Goal: Transaction & Acquisition: Purchase product/service

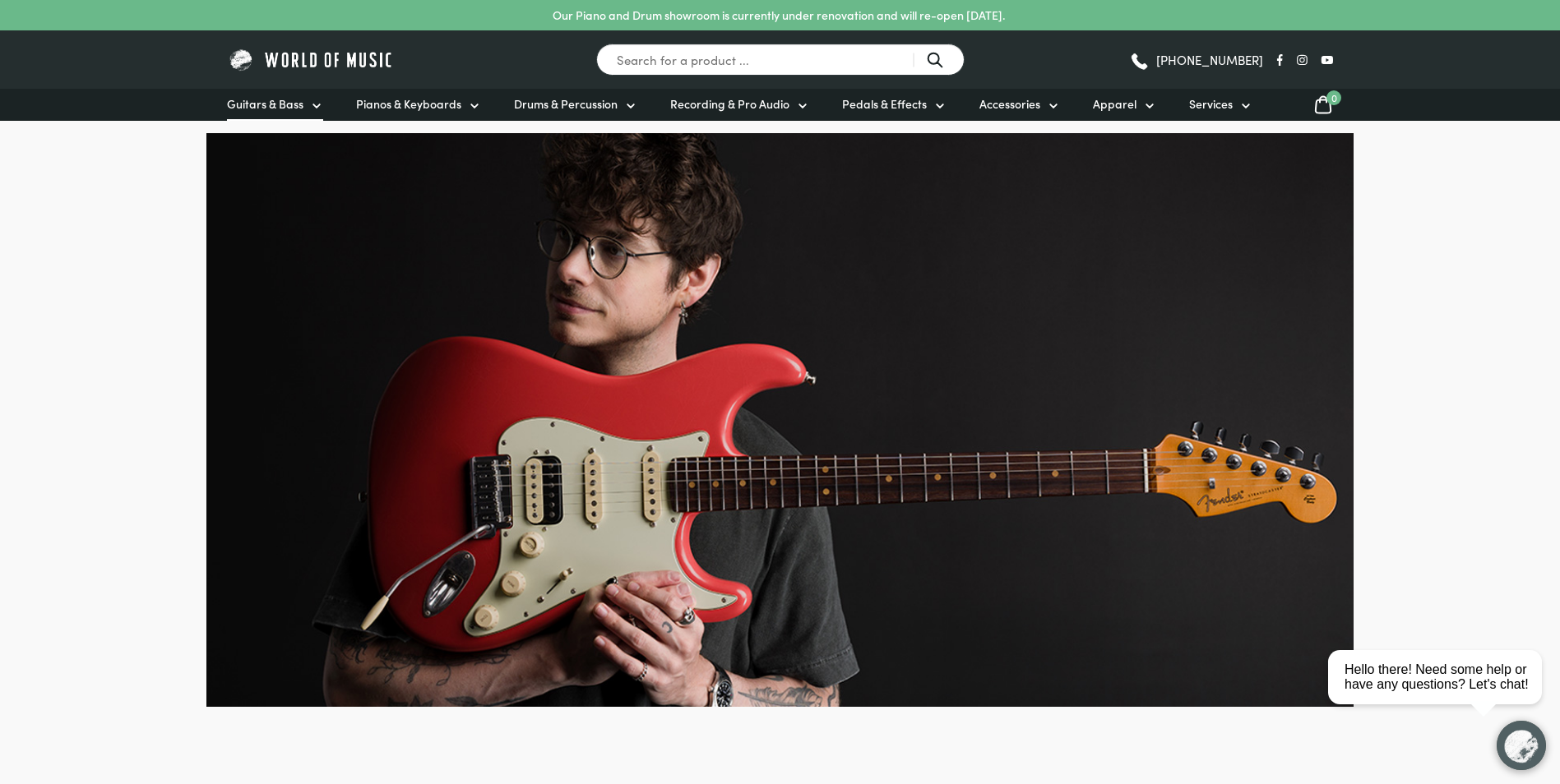
click at [278, 107] on span "Guitars & Bass" at bounding box center [265, 104] width 77 height 17
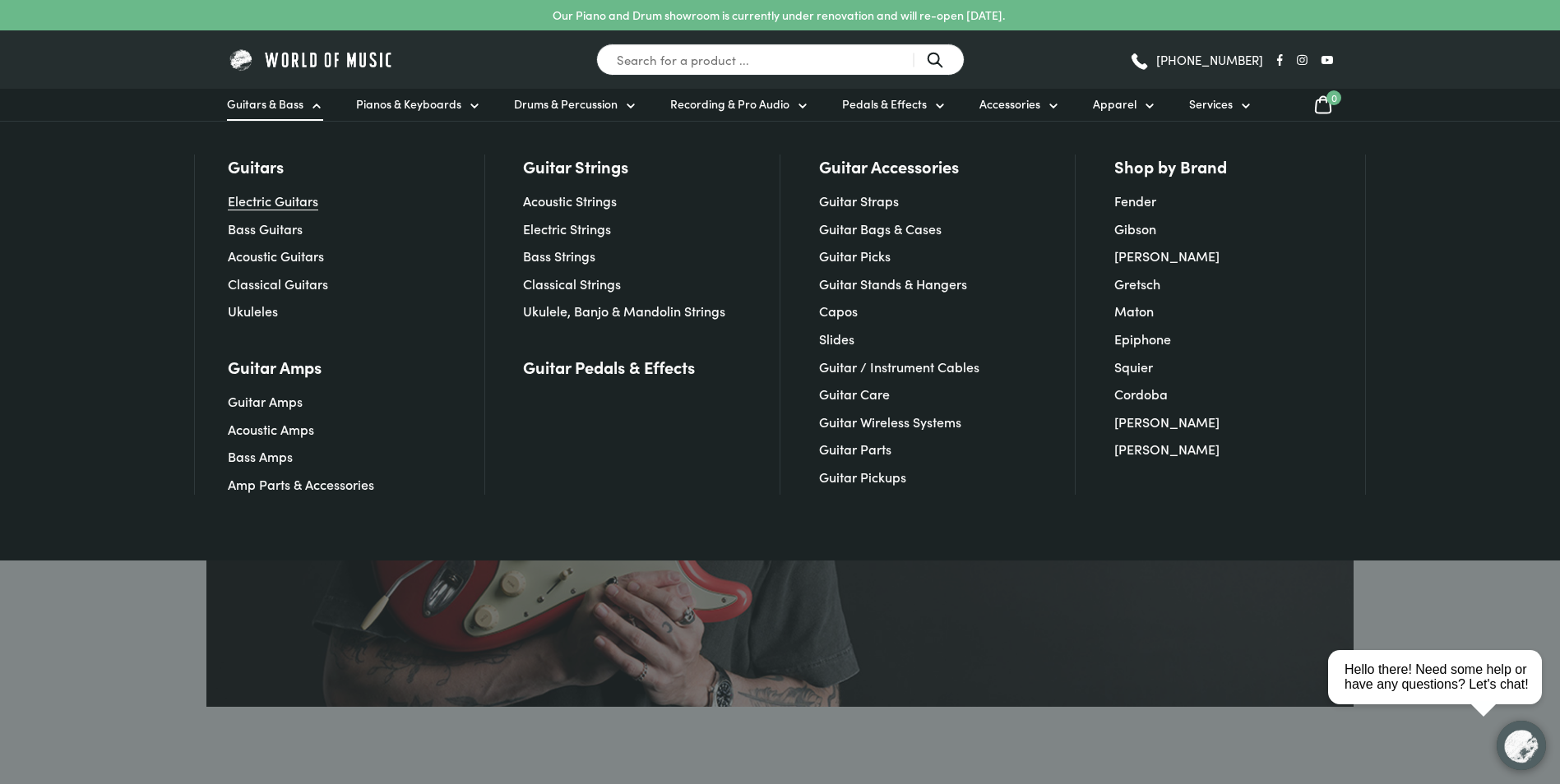
click at [286, 197] on link "Electric Guitars" at bounding box center [273, 200] width 91 height 18
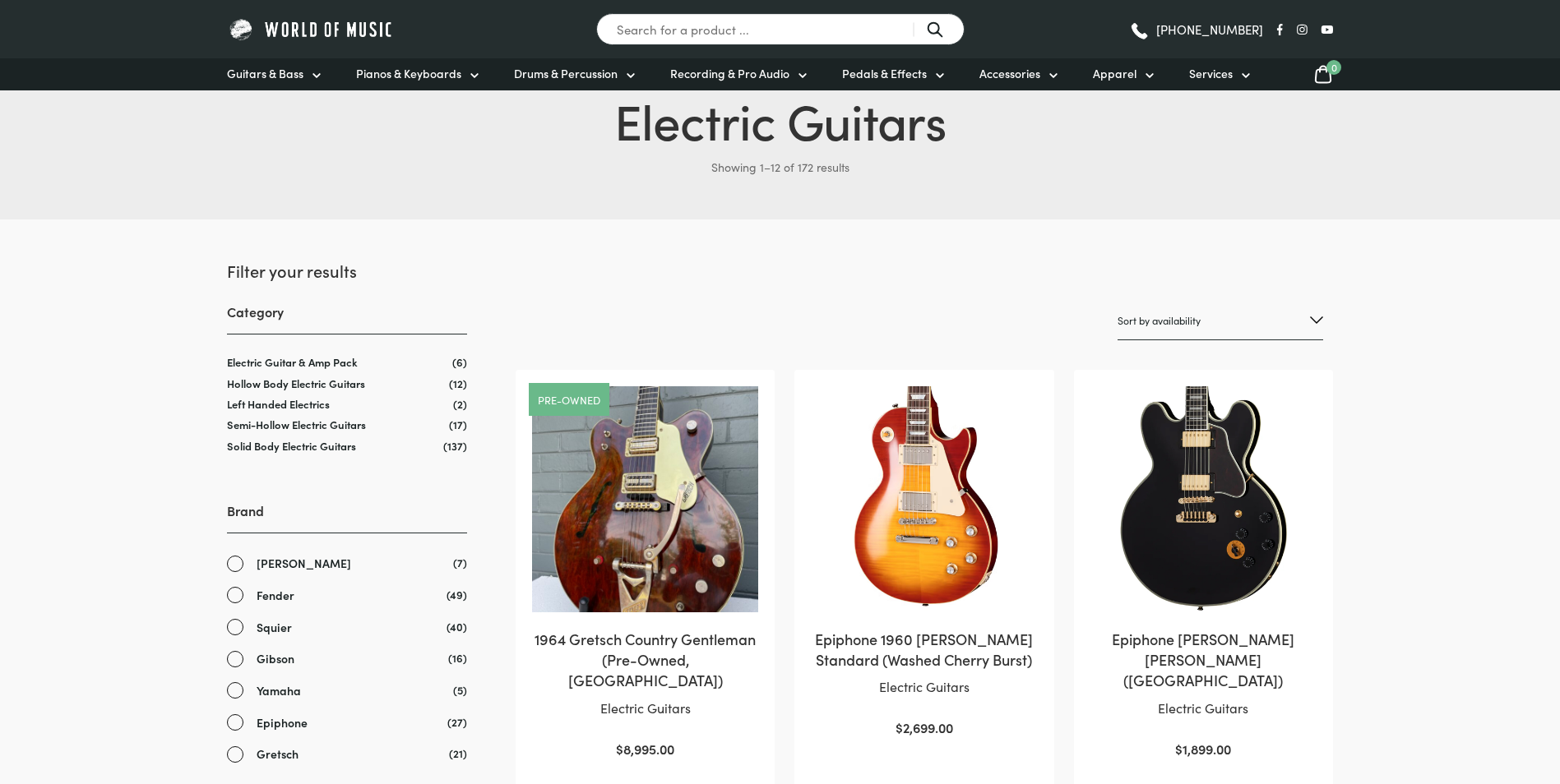
scroll to position [165, 0]
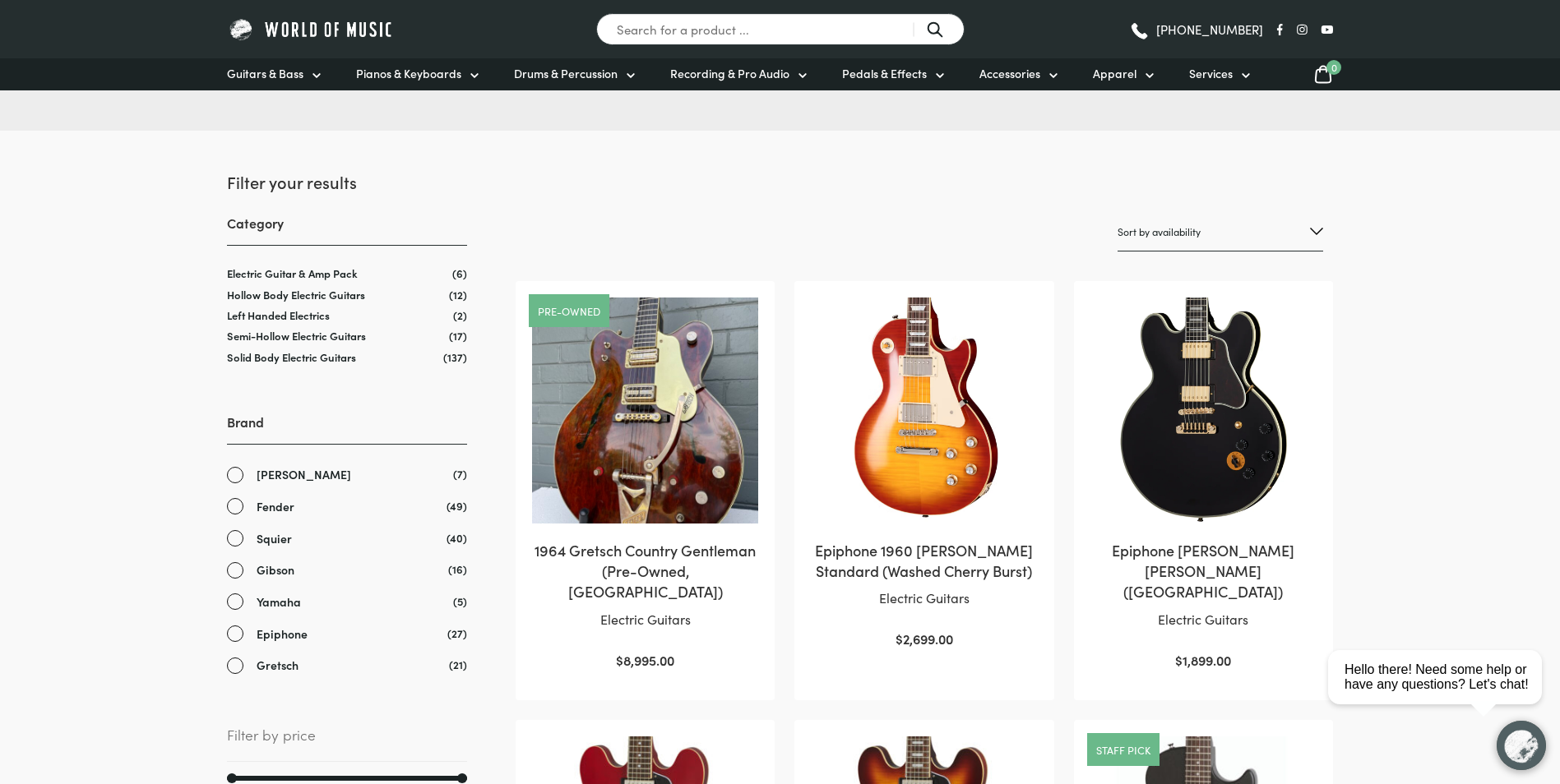
click at [1174, 234] on select "Sort by popularity Sort by average rating Sort by latest Sort by price: low to …" at bounding box center [1220, 232] width 205 height 38
select select "price"
click at [1118, 213] on select "Sort by popularity Sort by average rating Sort by latest Sort by price: low to …" at bounding box center [1220, 232] width 205 height 38
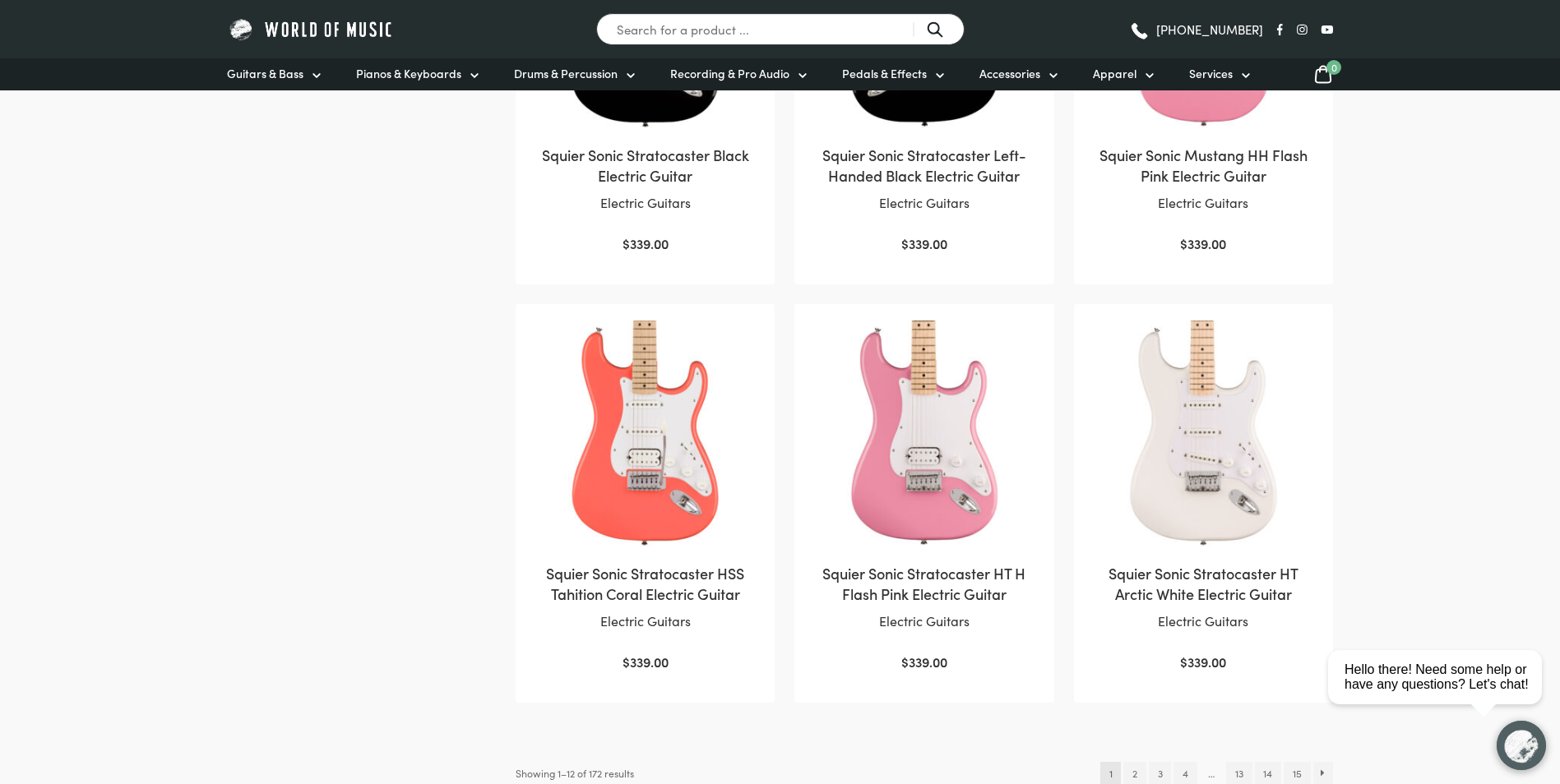
scroll to position [1480, 0]
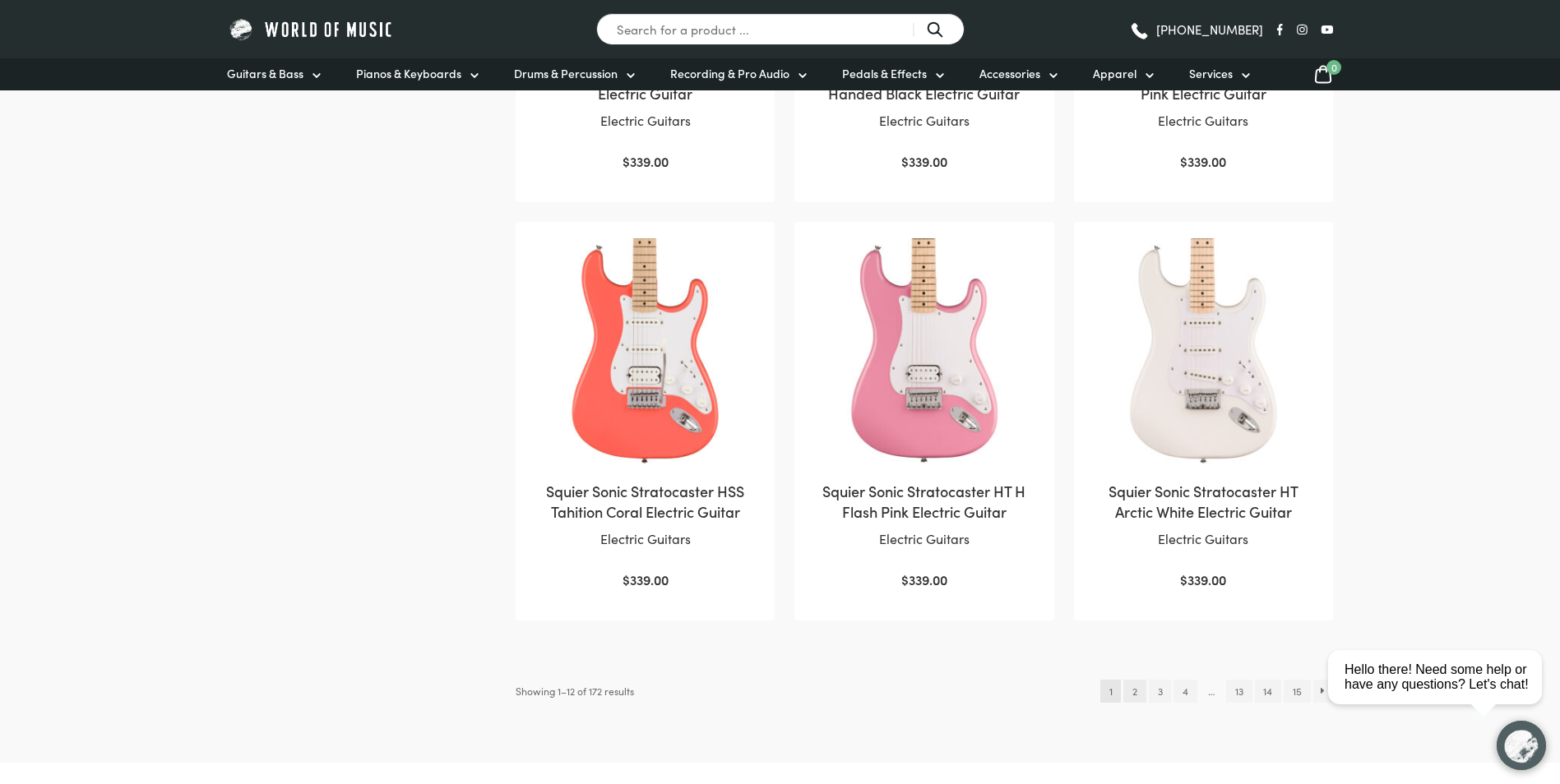
click at [1136, 692] on link "2" at bounding box center [1134, 692] width 22 height 23
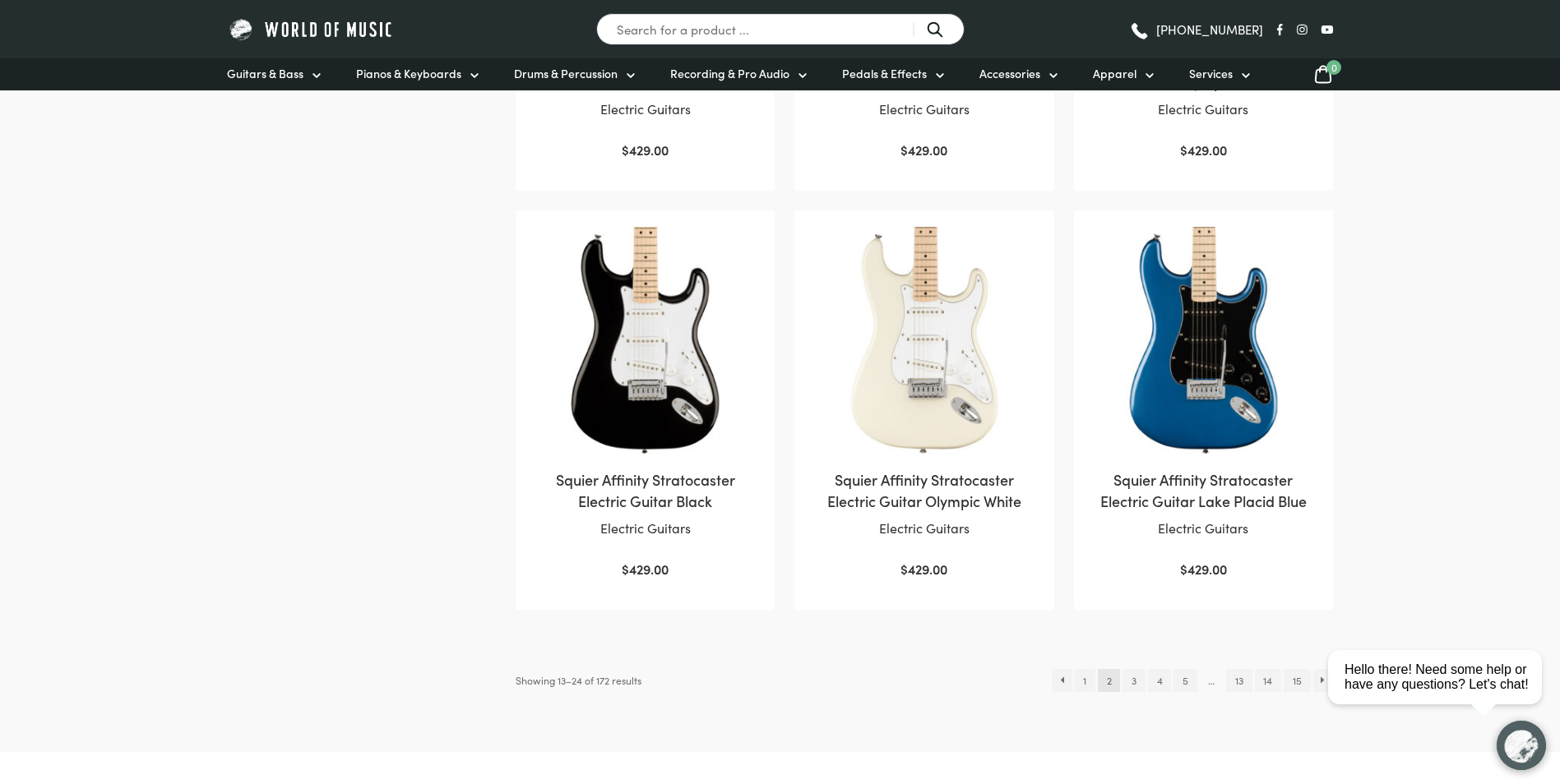
scroll to position [1480, 0]
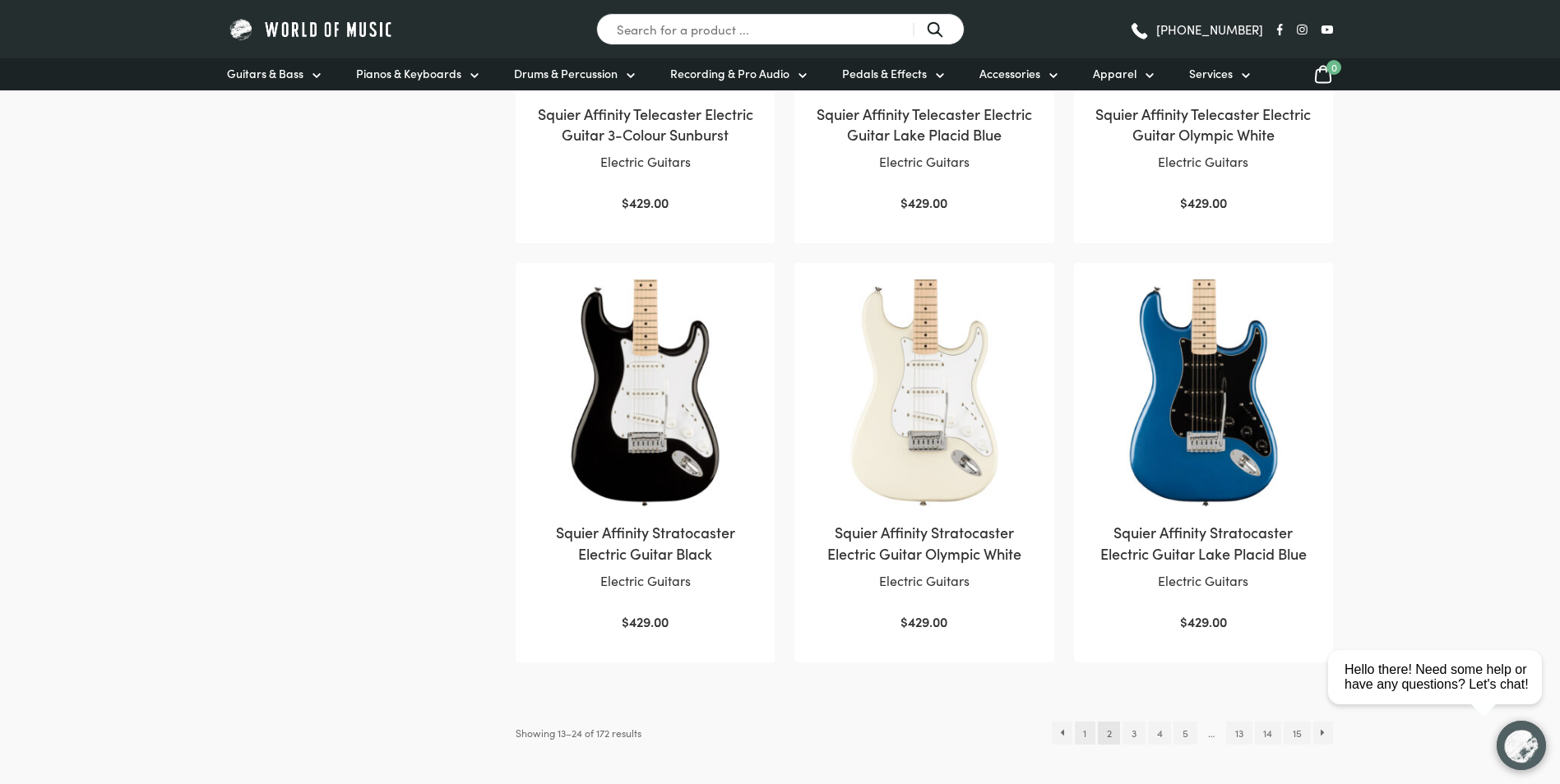
click at [1081, 729] on link "1" at bounding box center [1084, 733] width 21 height 23
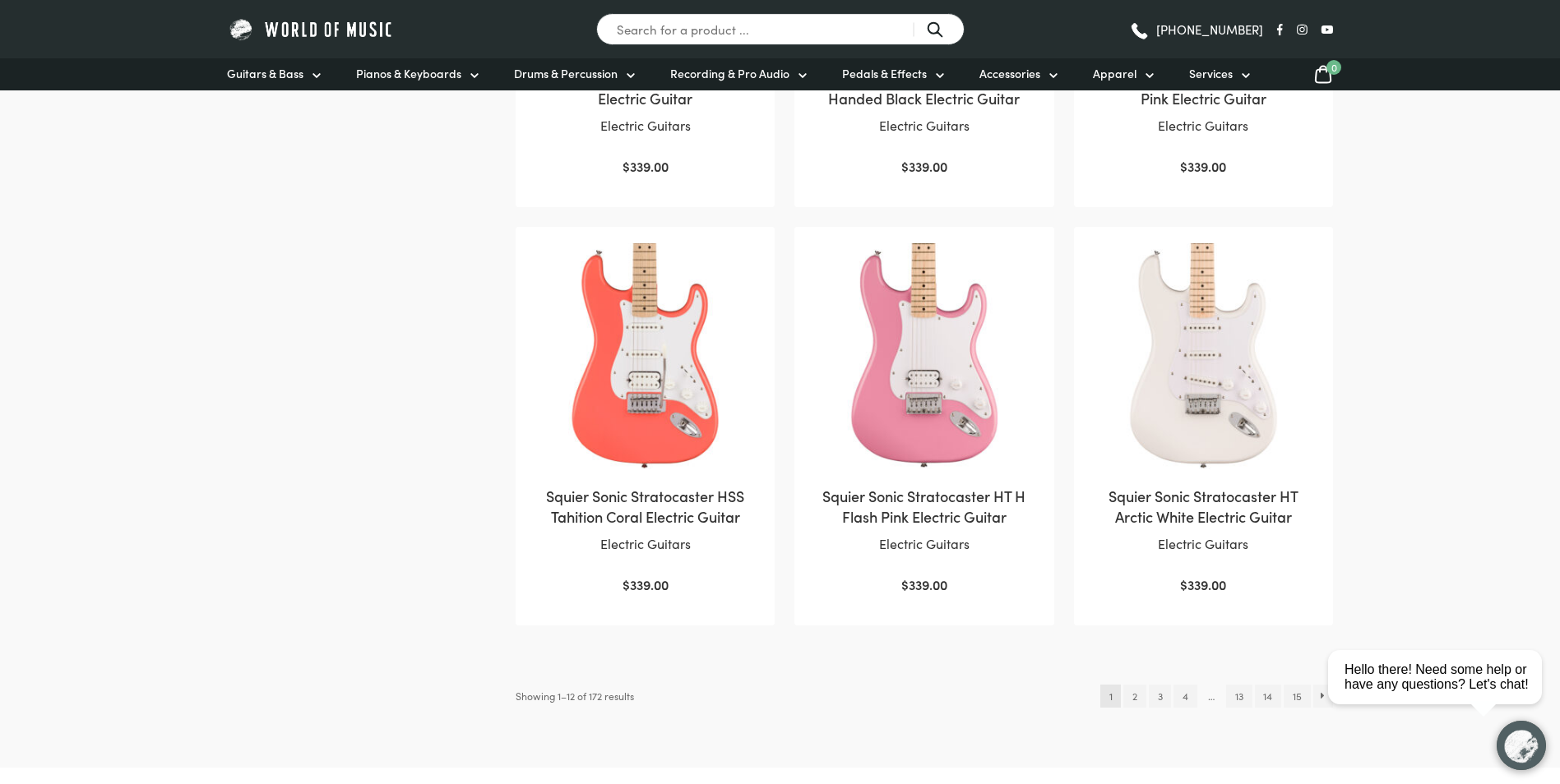
scroll to position [1562, 0]
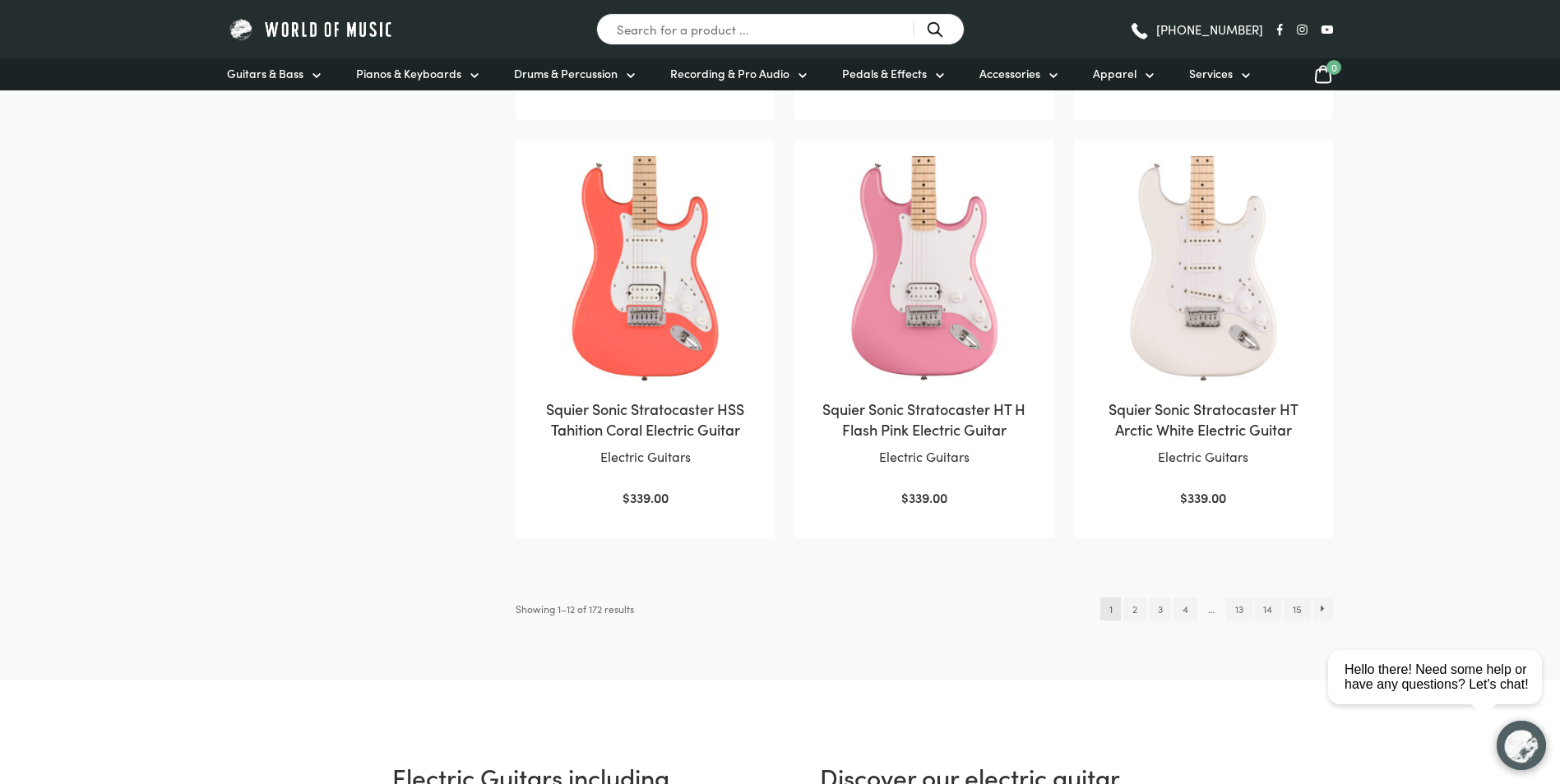
click at [712, 441] on link "Squier Sonic Stratocaster HSS Tahition Coral Electric Guitar Electric Guitars $…" at bounding box center [645, 333] width 226 height 353
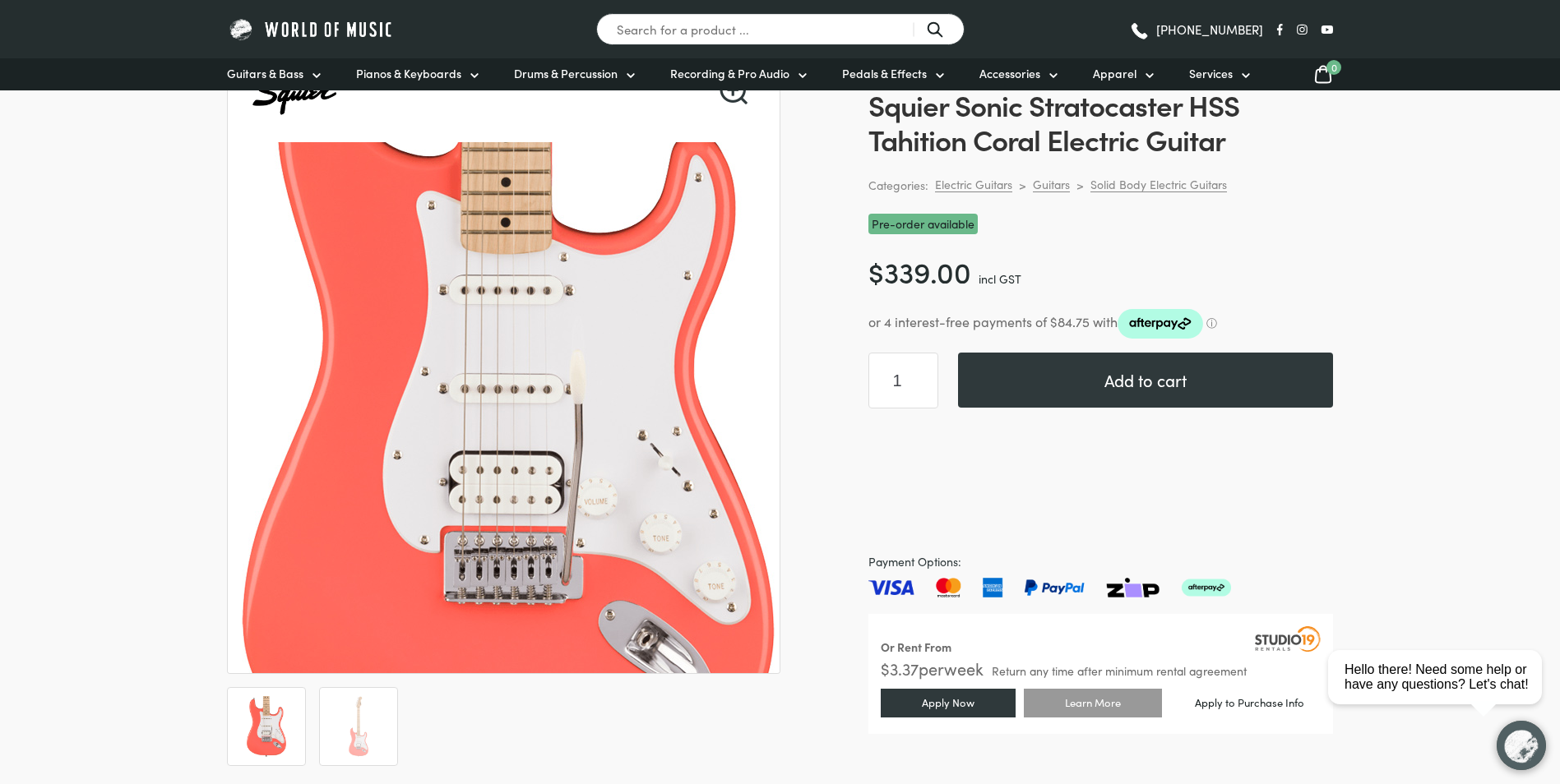
scroll to position [165, 0]
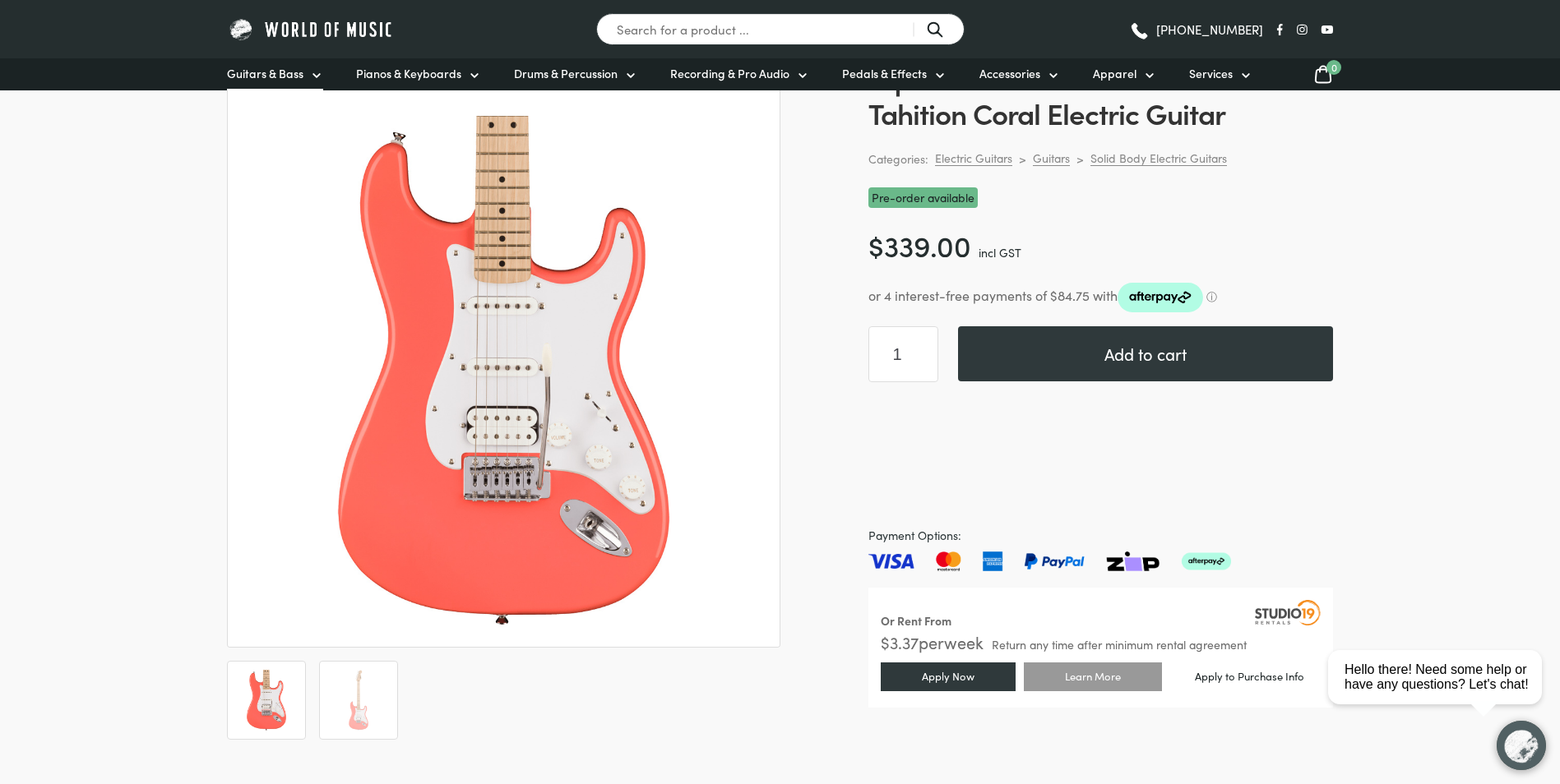
click at [308, 81] on link "Guitars & Bass" at bounding box center [275, 74] width 96 height 32
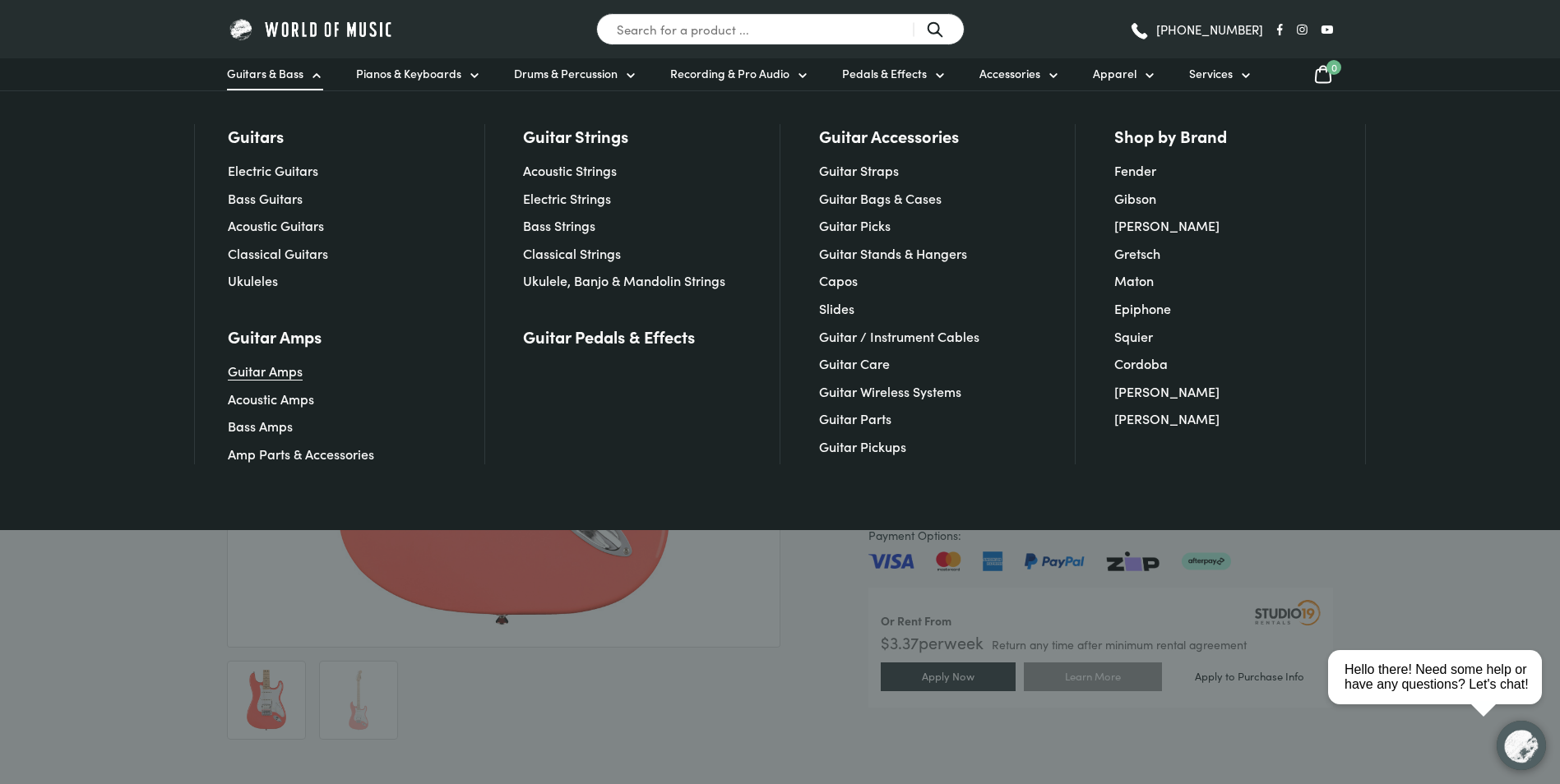
click at [264, 366] on link "Guitar Amps" at bounding box center [265, 371] width 75 height 18
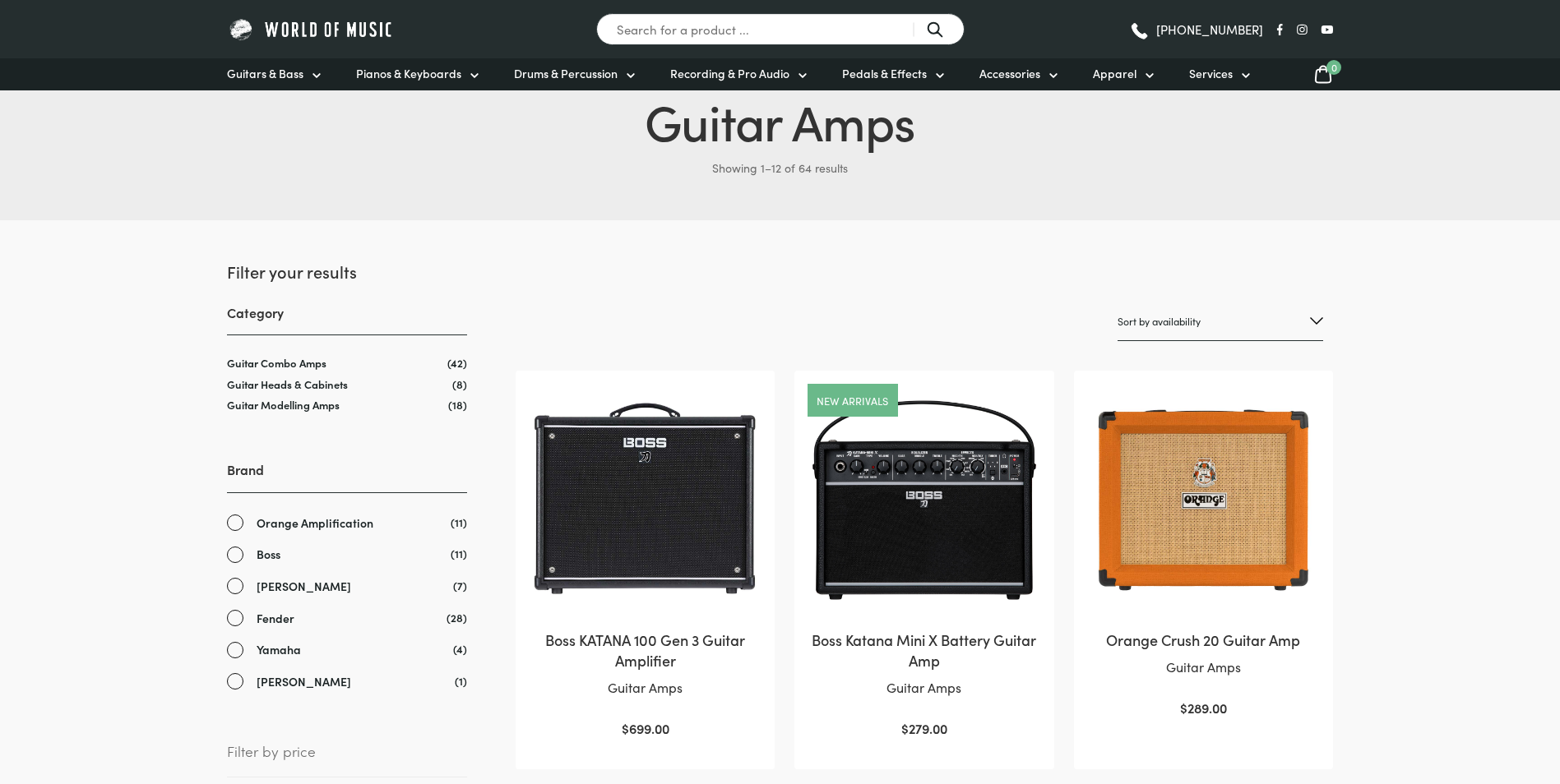
scroll to position [165, 0]
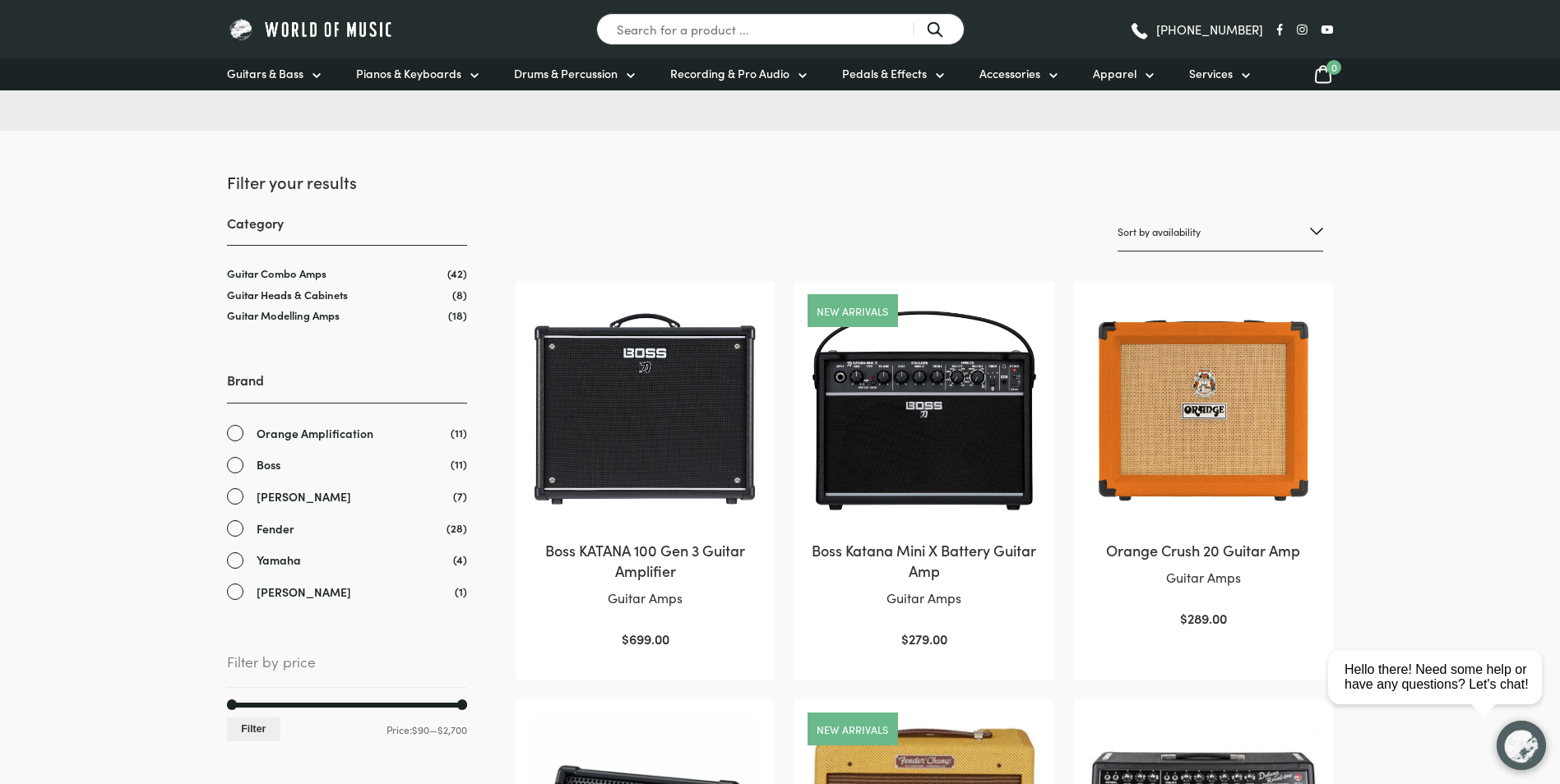
click at [1167, 235] on select "Sort by popularity Sort by average rating Sort by latest Sort by price: low to …" at bounding box center [1220, 232] width 205 height 38
select select "price"
click at [1118, 213] on select "Sort by popularity Sort by average rating Sort by latest Sort by price: low to …" at bounding box center [1220, 232] width 205 height 38
